Goal: Task Accomplishment & Management: Use online tool/utility

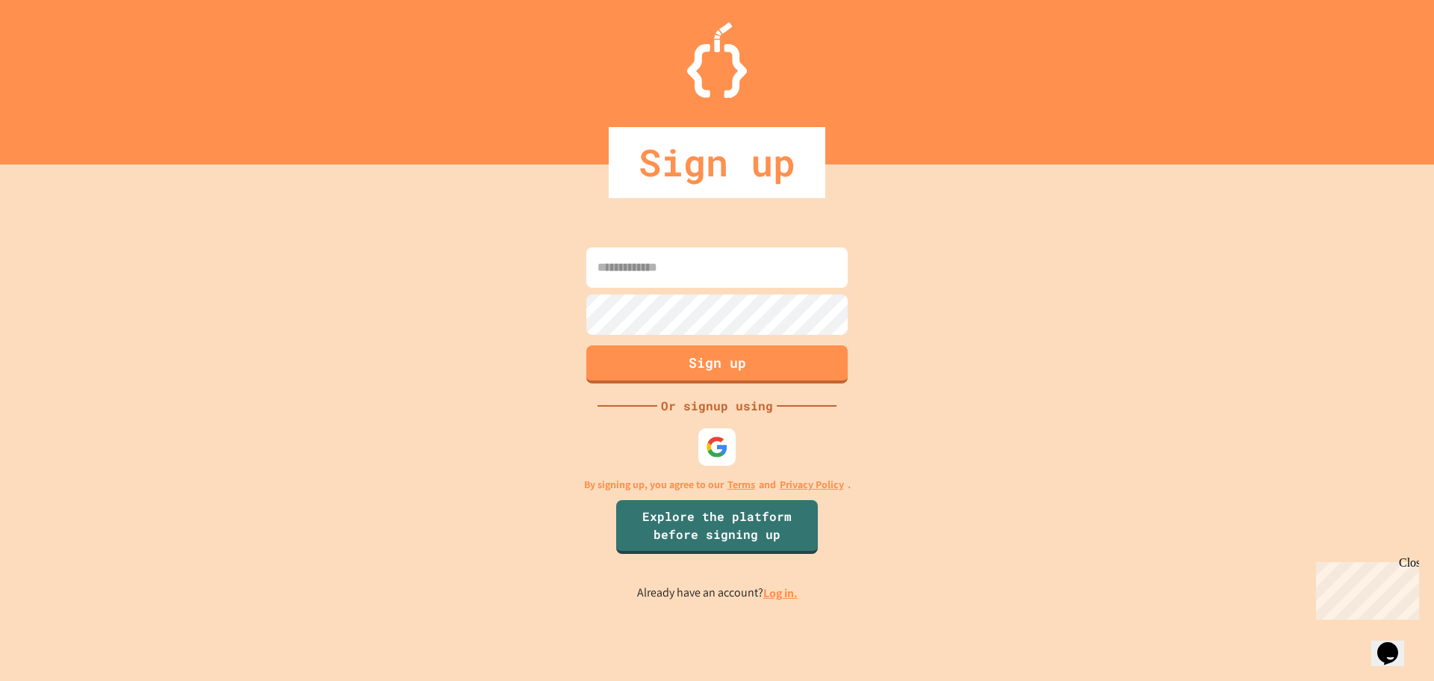
click at [774, 594] on link "Log in." at bounding box center [781, 593] width 34 height 16
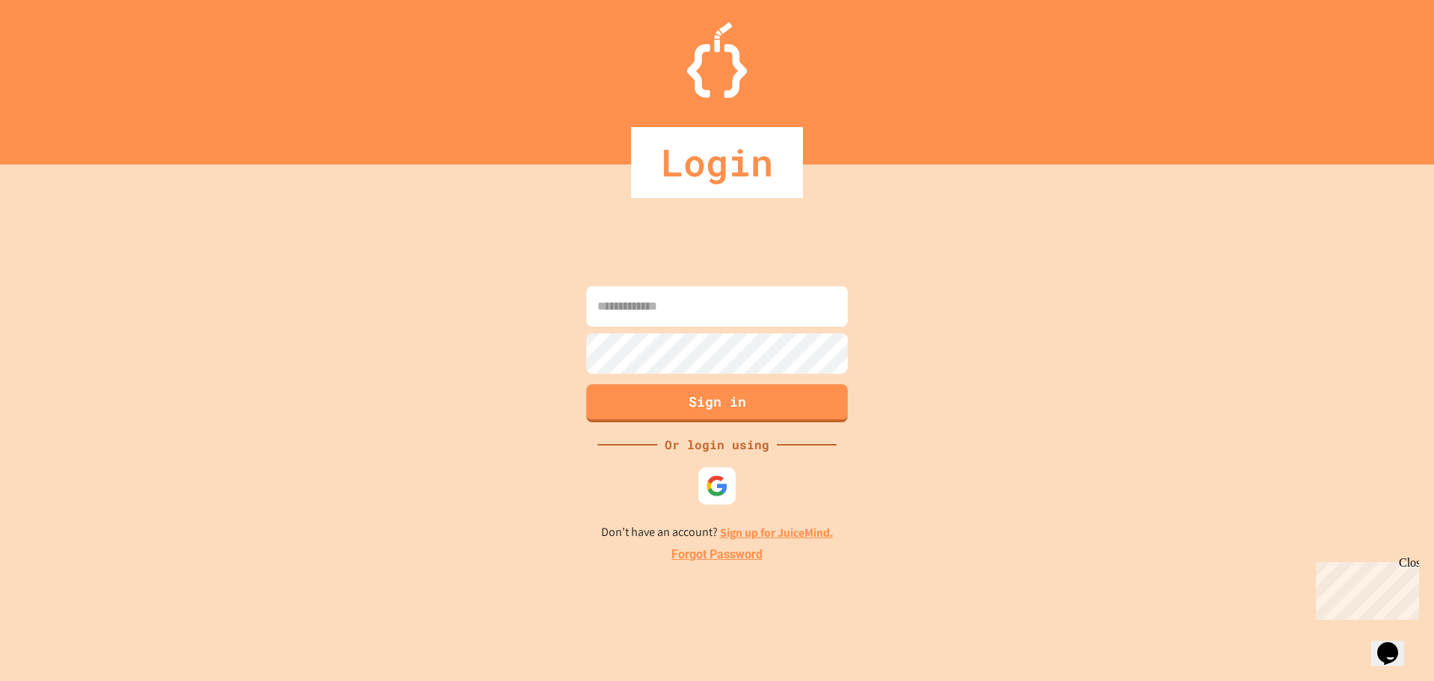
click at [628, 308] on input at bounding box center [716, 306] width 261 height 40
click at [674, 308] on input at bounding box center [716, 306] width 261 height 40
click at [713, 495] on img at bounding box center [717, 485] width 25 height 25
click at [694, 313] on input at bounding box center [716, 306] width 261 height 40
type input "**********"
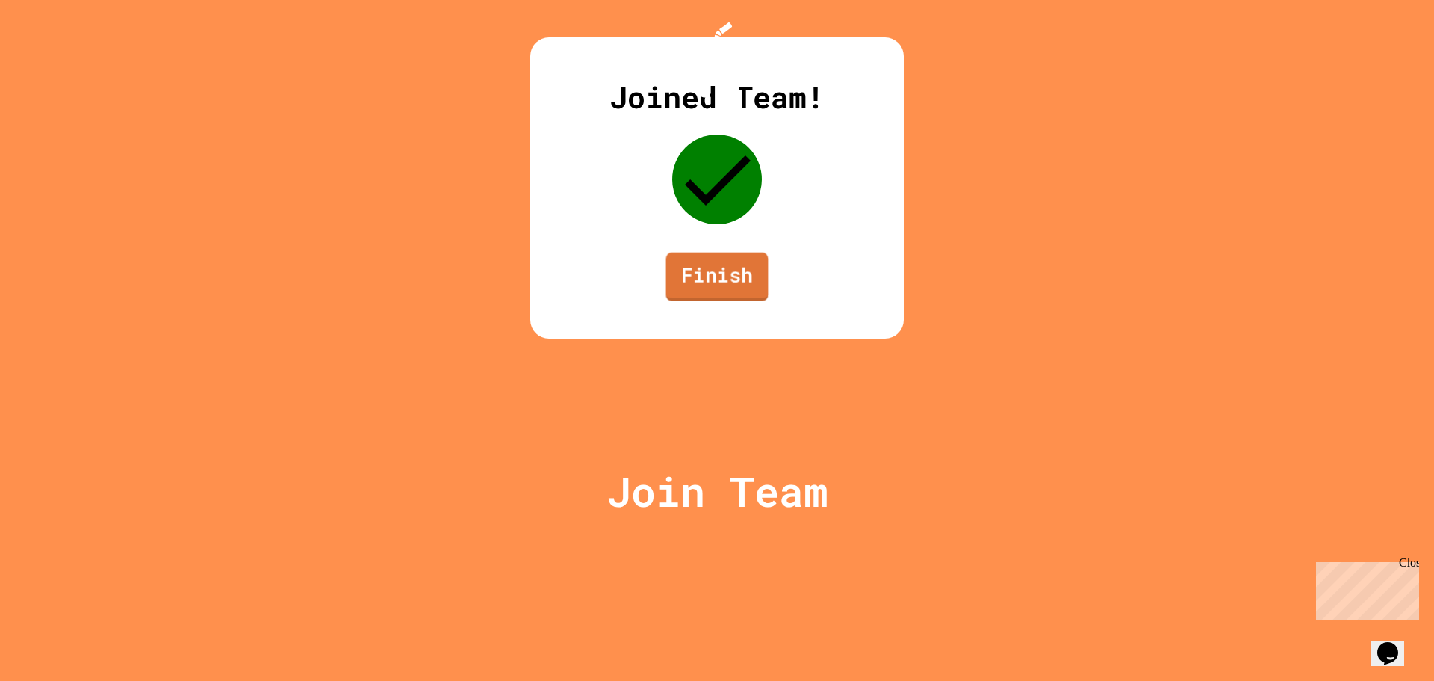
click at [710, 301] on link "Finish" at bounding box center [717, 277] width 102 height 49
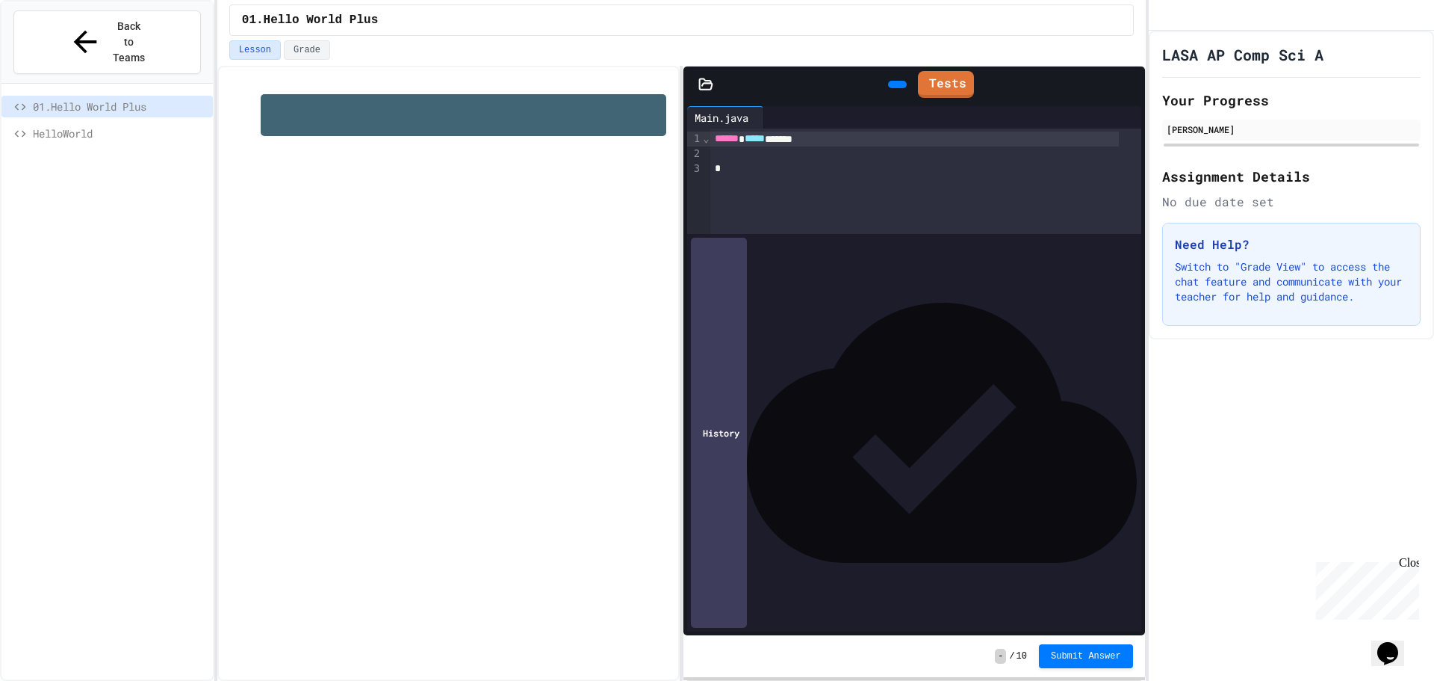
click at [1372, 211] on div "No due date set" at bounding box center [1291, 202] width 258 height 18
click at [347, 112] on h1 at bounding box center [464, 115] width 406 height 42
click at [68, 126] on span "HelloWorld" at bounding box center [120, 134] width 174 height 16
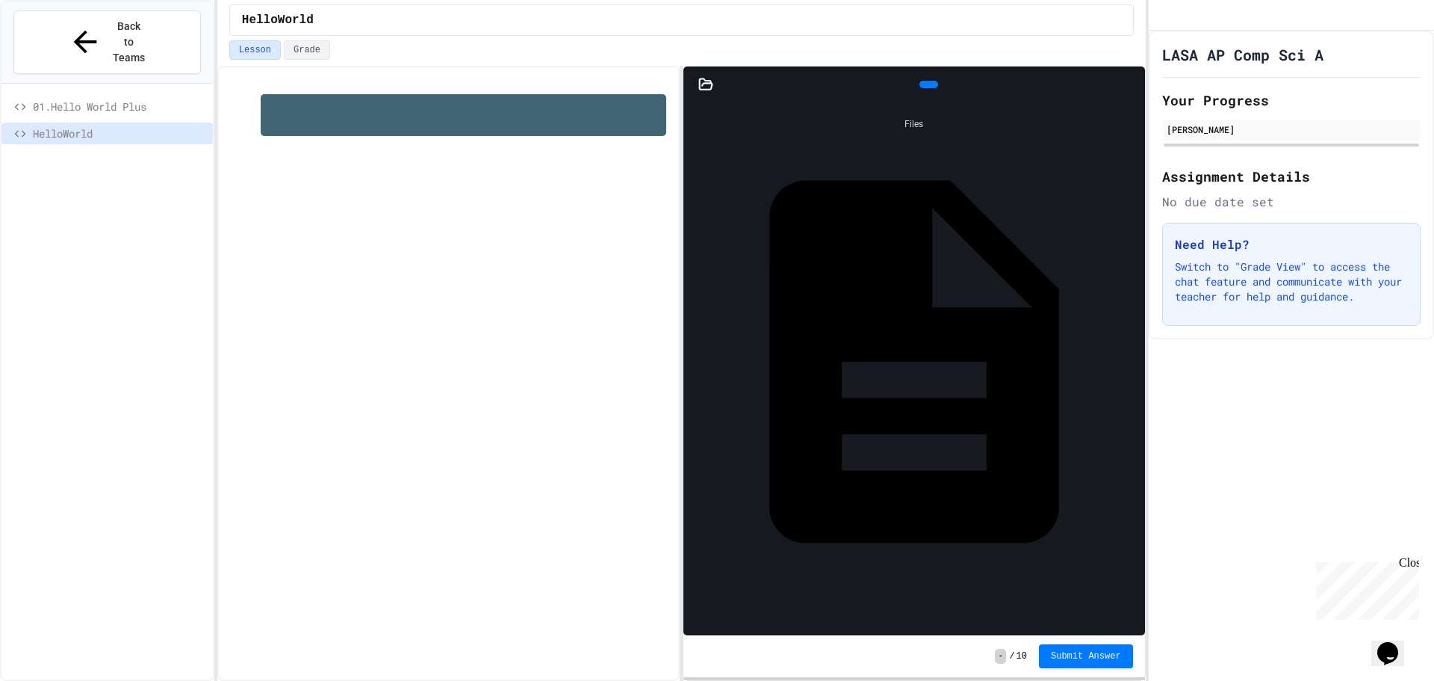
click at [90, 99] on span "01.Hello World Plus" at bounding box center [120, 107] width 174 height 16
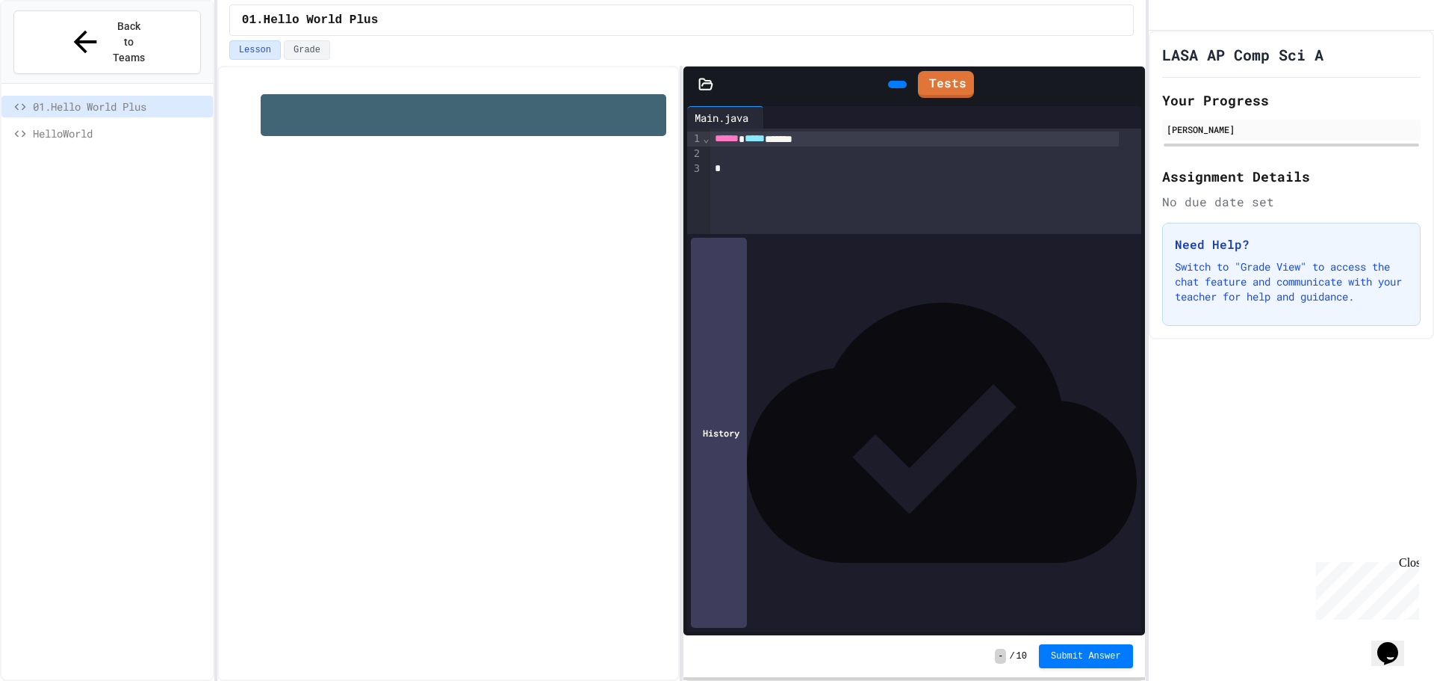
click at [848, 234] on div "****** ***** ****** *" at bounding box center [925, 181] width 431 height 105
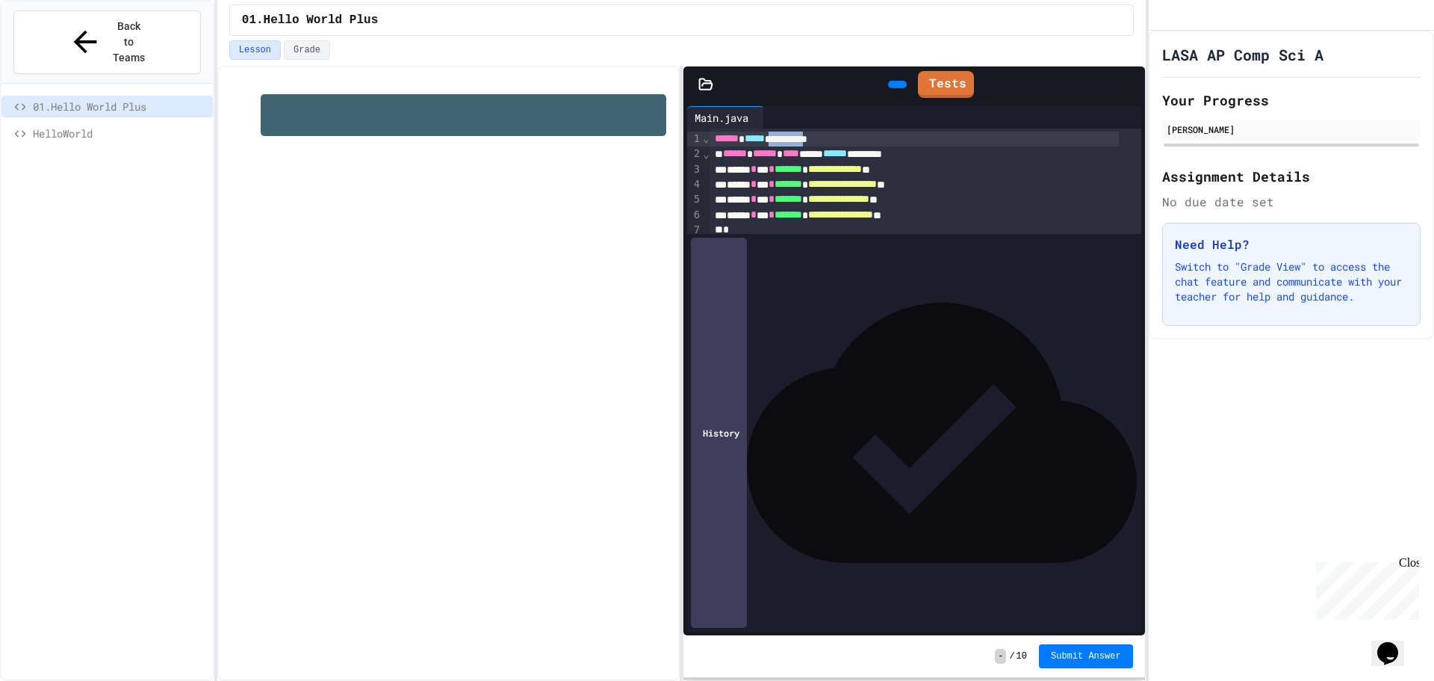
drag, startPoint x: 839, startPoint y: 145, endPoint x: 789, endPoint y: 143, distance: 50.1
click at [789, 143] on div "**********" at bounding box center [914, 138] width 409 height 15
click at [896, 84] on icon at bounding box center [896, 84] width 0 height 0
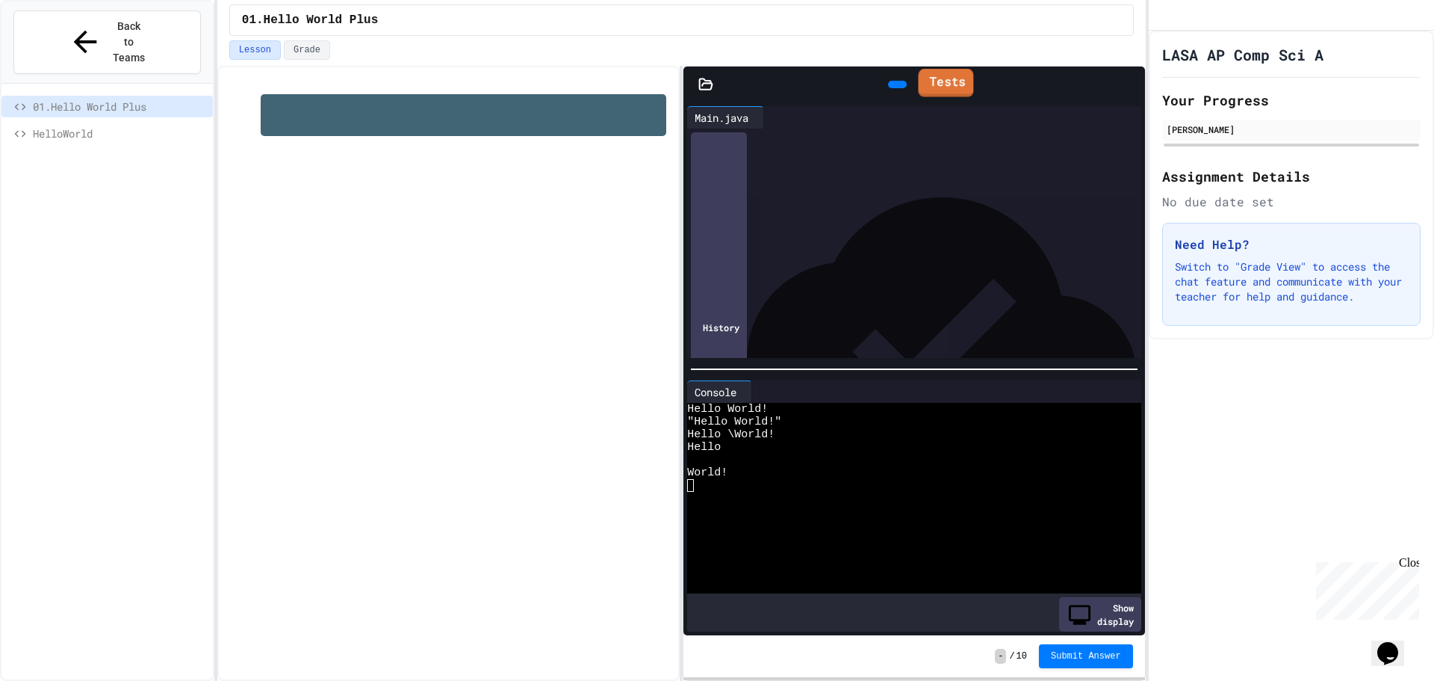
click at [933, 91] on link "Tests" at bounding box center [945, 83] width 55 height 28
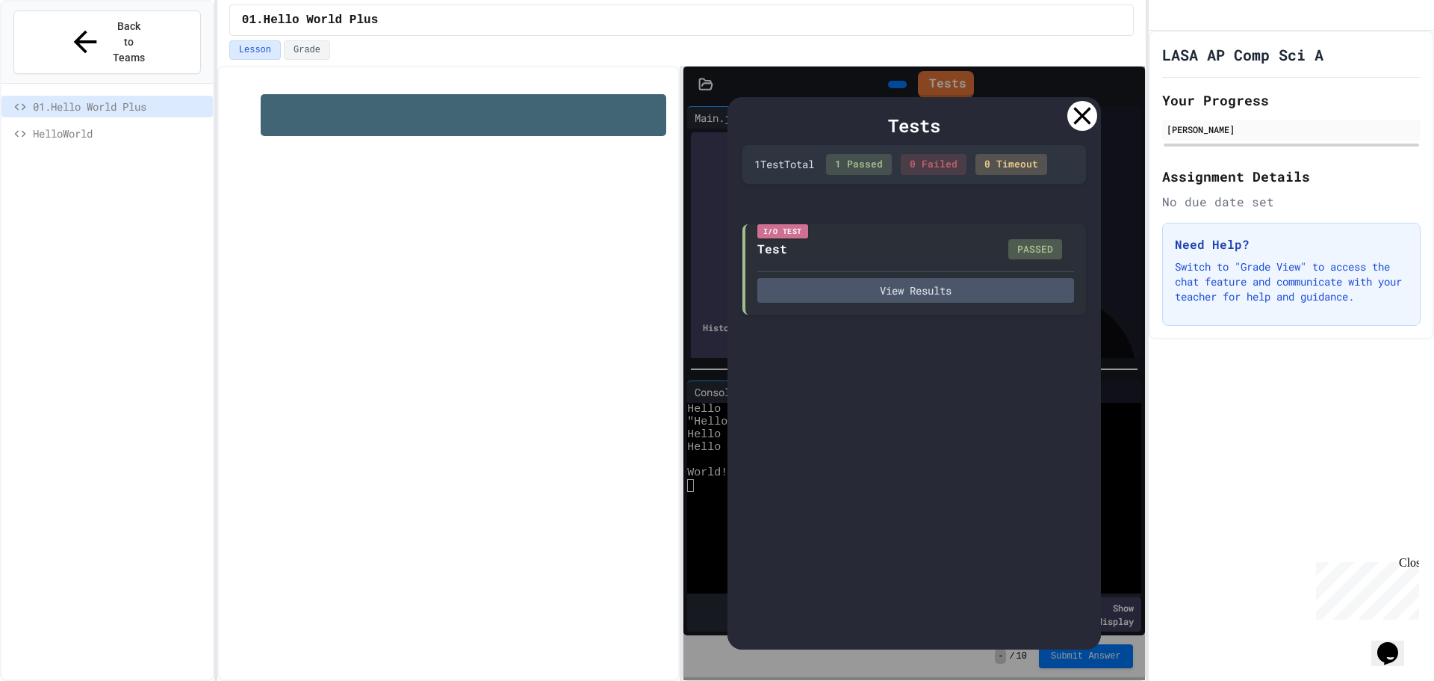
click at [1082, 117] on icon at bounding box center [1082, 115] width 17 height 17
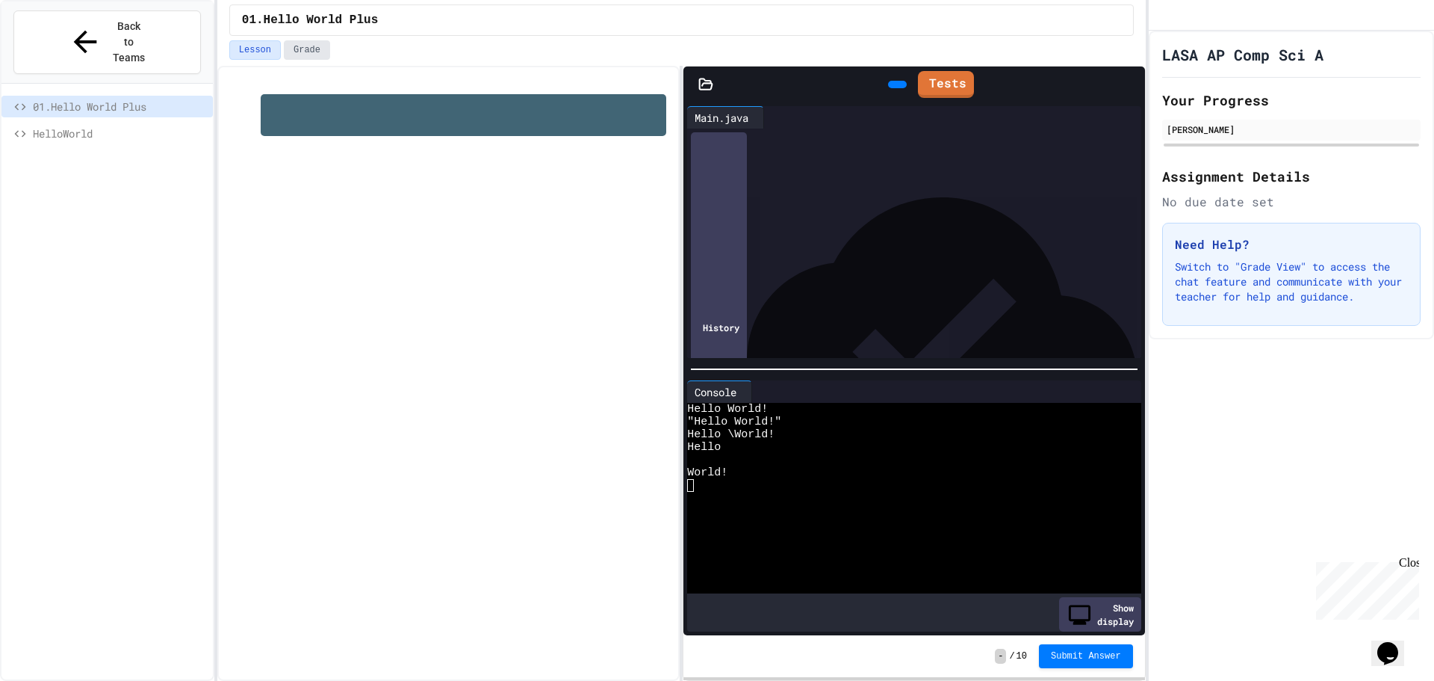
click at [293, 48] on button "Grade" at bounding box center [307, 49] width 46 height 19
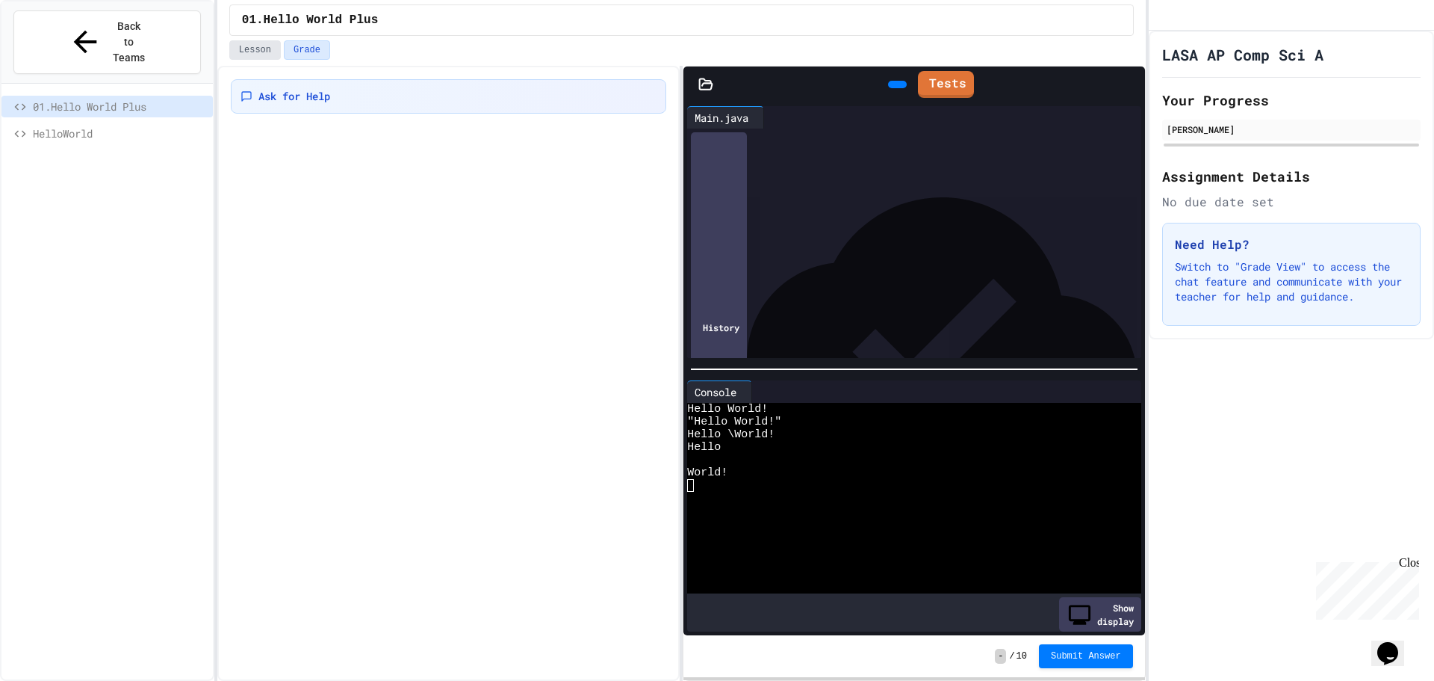
click at [265, 47] on button "Lesson" at bounding box center [255, 49] width 52 height 19
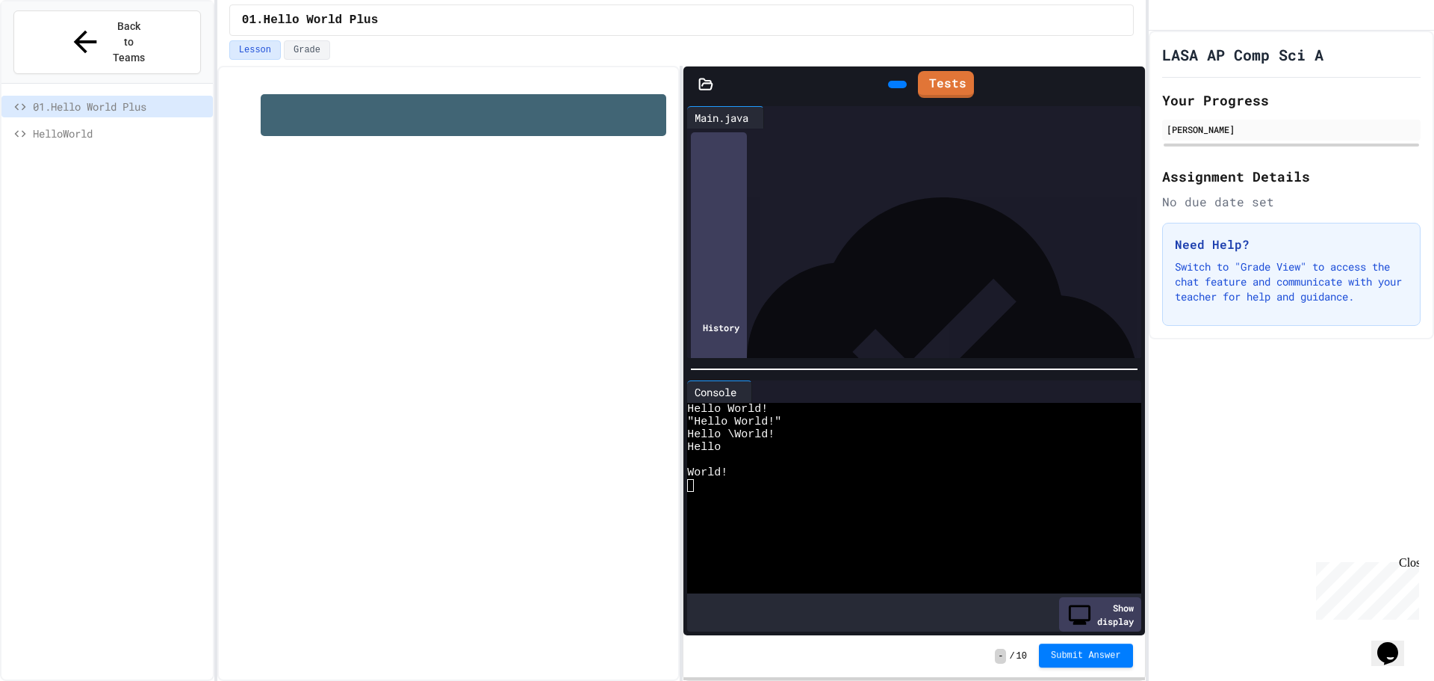
click at [1114, 658] on span "Submit Answer" at bounding box center [1086, 655] width 70 height 12
